Goal: Information Seeking & Learning: Learn about a topic

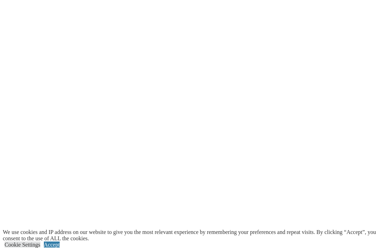
scroll to position [1639, 0]
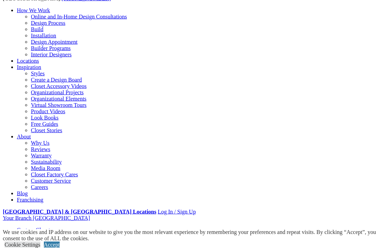
scroll to position [0, 0]
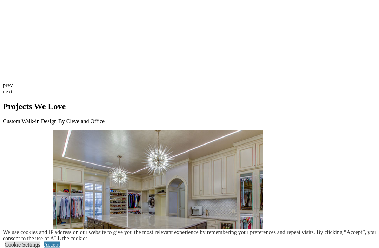
scroll to position [1973, 0]
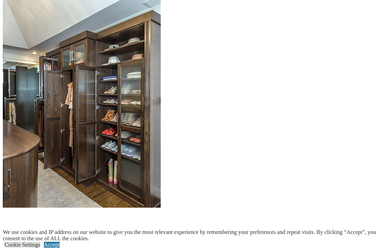
scroll to position [729, 0]
